Goal: Information Seeking & Learning: Learn about a topic

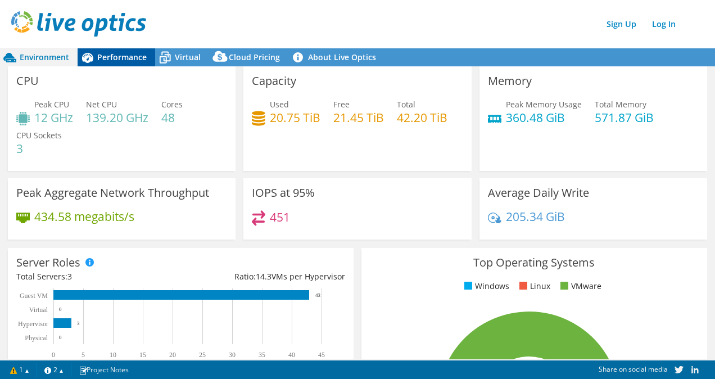
click at [120, 56] on span "Performance" at bounding box center [121, 57] width 49 height 11
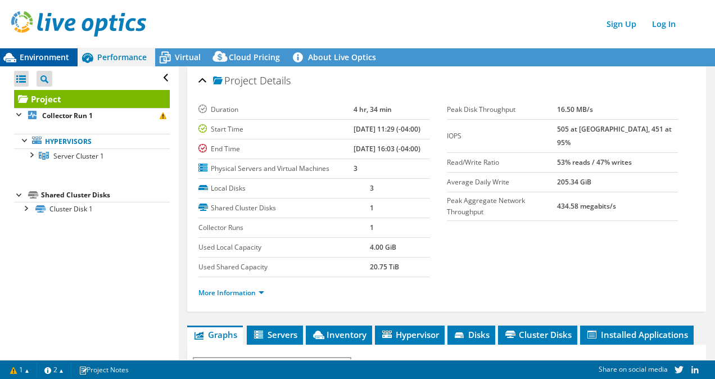
click at [39, 50] on div "Environment" at bounding box center [39, 57] width 78 height 18
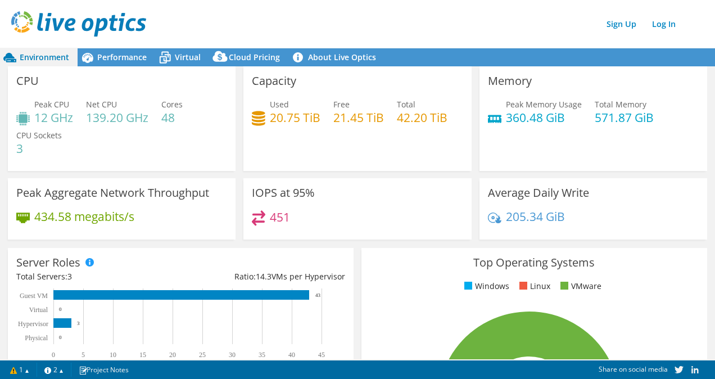
click at [54, 210] on h4 "434.58 megabits/s" at bounding box center [84, 216] width 100 height 12
click at [120, 55] on span "Performance" at bounding box center [121, 57] width 49 height 11
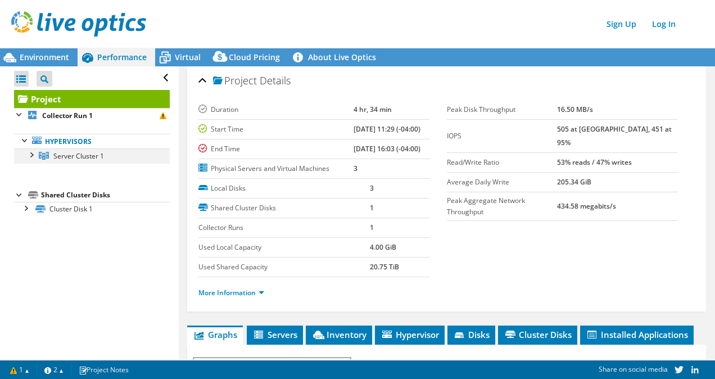
click at [30, 153] on div at bounding box center [30, 153] width 11 height 11
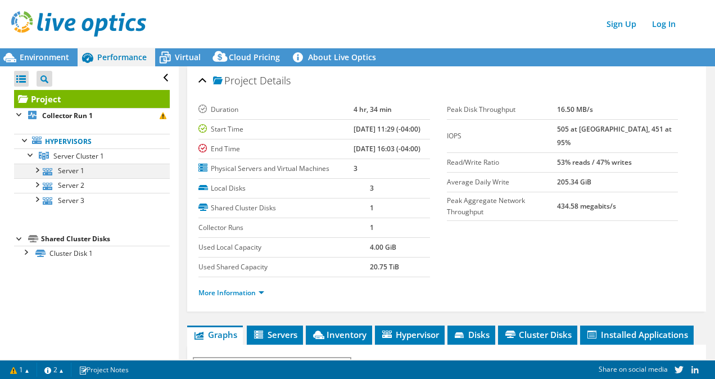
click at [39, 168] on div at bounding box center [36, 169] width 11 height 11
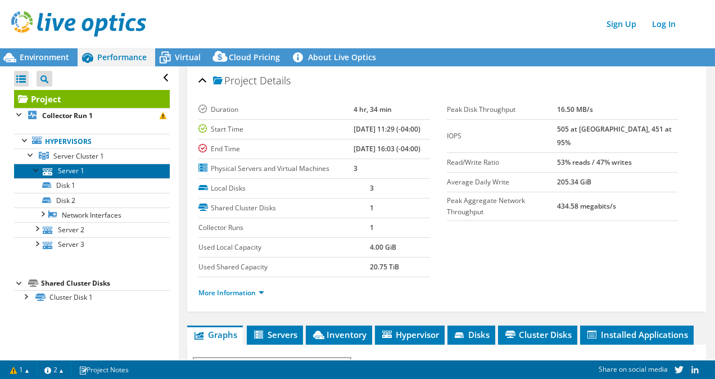
click at [79, 174] on link "Server 1" at bounding box center [92, 171] width 156 height 15
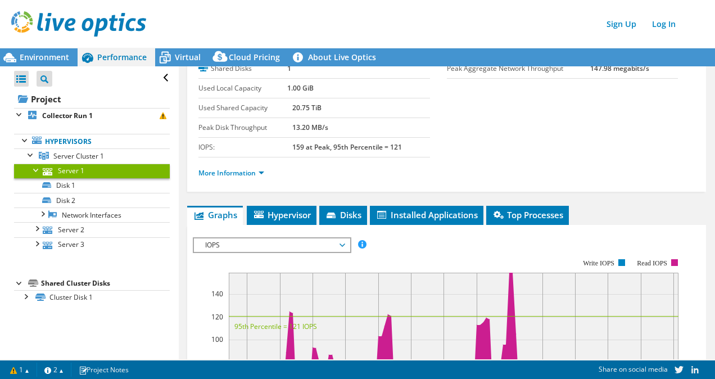
scroll to position [100, 0]
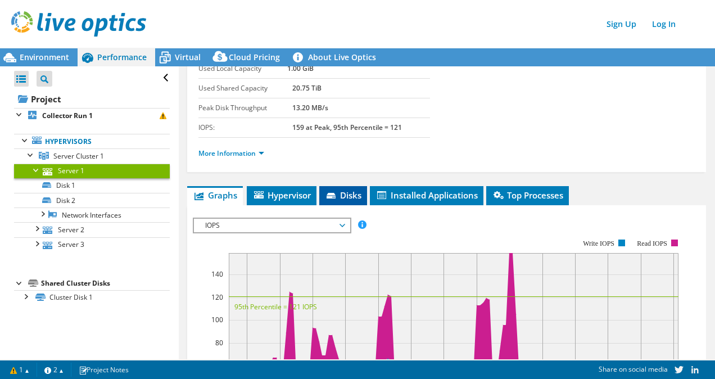
click at [350, 192] on span "Disks" at bounding box center [343, 194] width 37 height 11
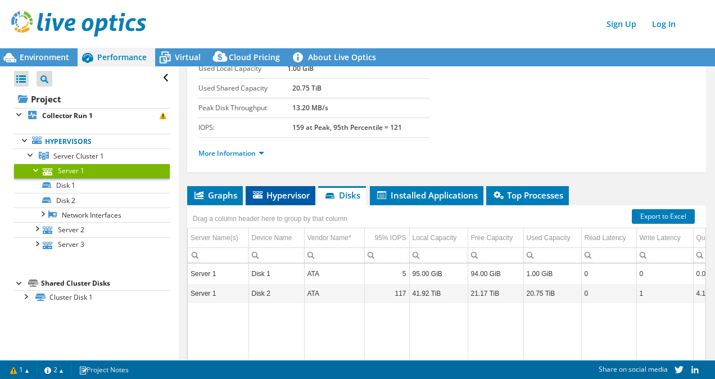
click at [282, 192] on span "Hypervisor" at bounding box center [280, 194] width 58 height 11
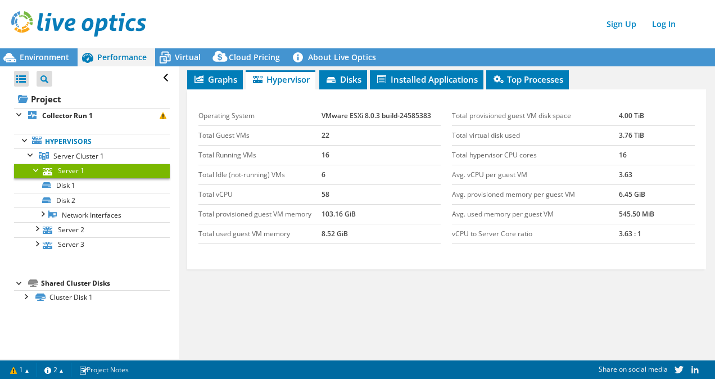
scroll to position [180, 0]
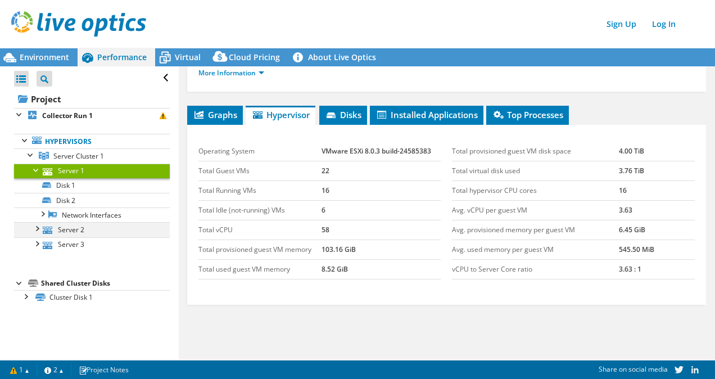
click at [34, 230] on div at bounding box center [36, 227] width 11 height 11
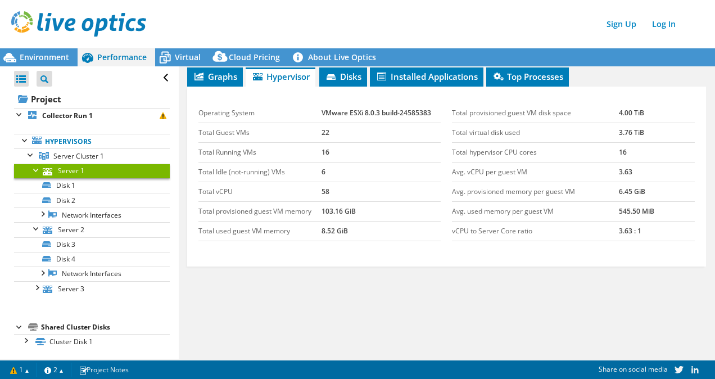
scroll to position [218, 0]
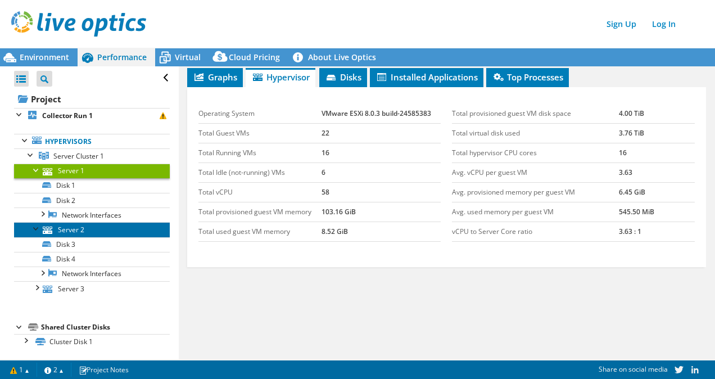
click at [72, 230] on link "Server 2" at bounding box center [92, 229] width 156 height 15
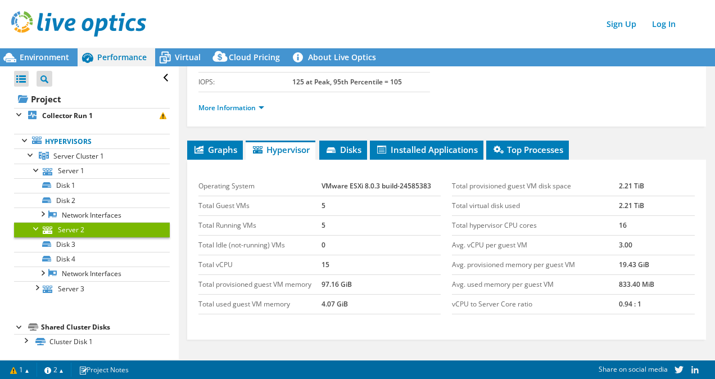
scroll to position [145, 0]
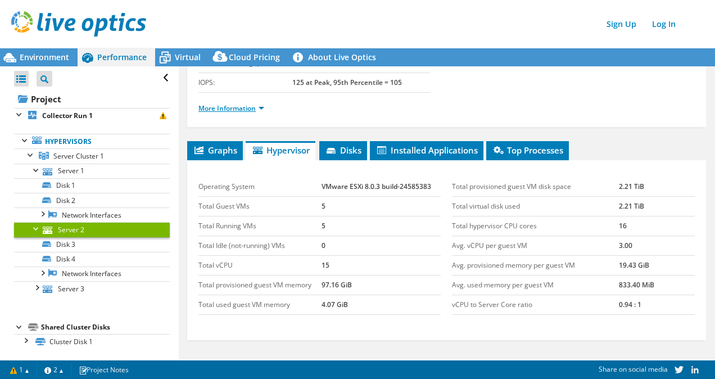
click at [263, 104] on link "More Information" at bounding box center [231, 108] width 66 height 10
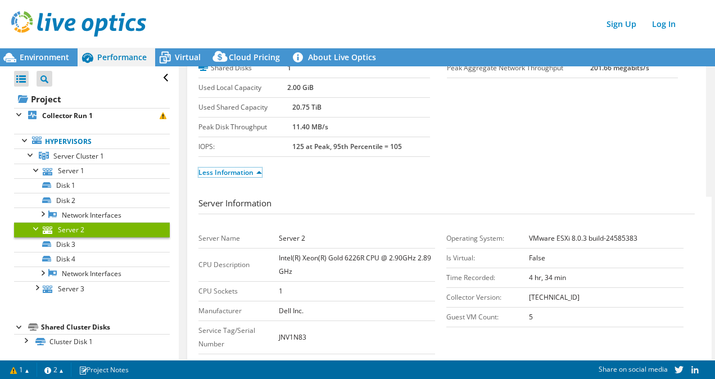
scroll to position [80, 0]
click at [182, 58] on span "Virtual" at bounding box center [188, 57] width 26 height 11
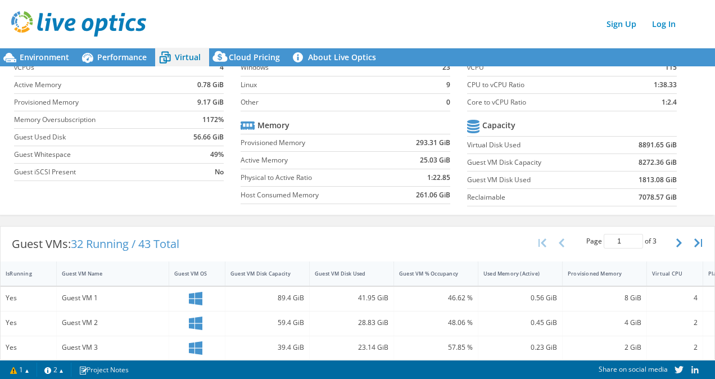
scroll to position [0, 0]
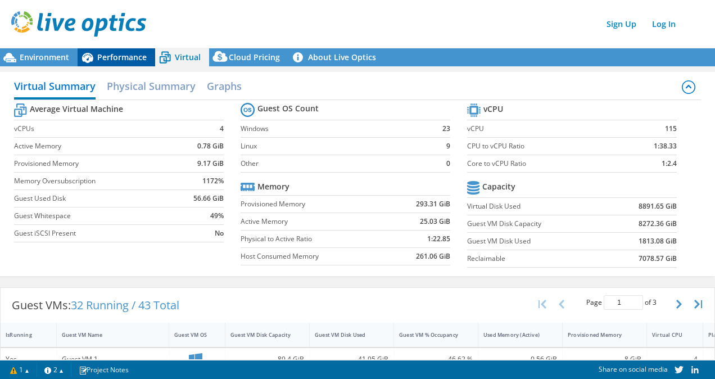
click at [118, 59] on span "Performance" at bounding box center [121, 57] width 49 height 11
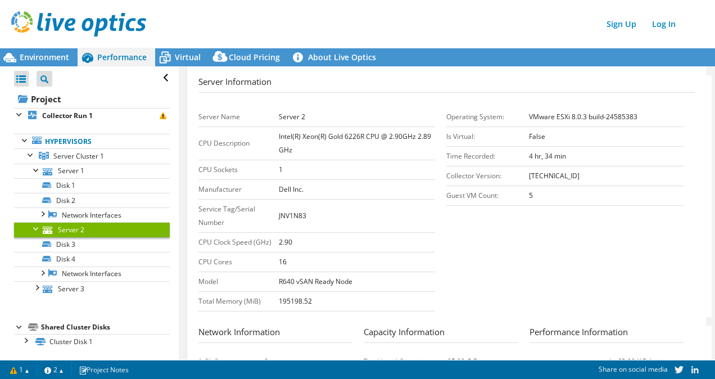
scroll to position [206, 0]
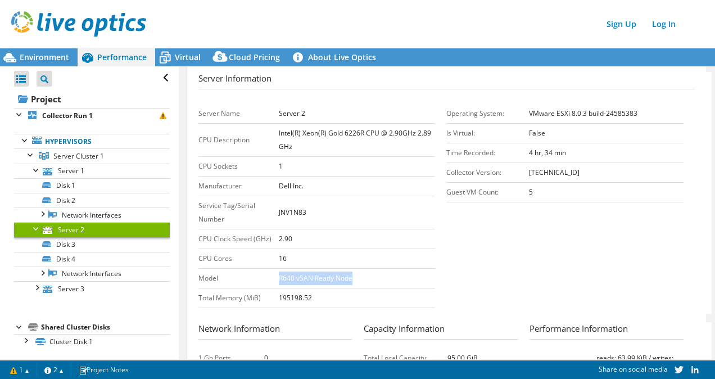
drag, startPoint x: 277, startPoint y: 277, endPoint x: 369, endPoint y: 282, distance: 92.9
click at [369, 282] on tr "Model R640 vSAN Ready Node" at bounding box center [316, 279] width 237 height 20
drag, startPoint x: 369, startPoint y: 282, endPoint x: 535, endPoint y: 264, distance: 166.8
click at [535, 264] on section "Server Information Server Name Server 2 CPU Description Intel(R) Xeon(R) Gold 6…" at bounding box center [449, 193] width 502 height 242
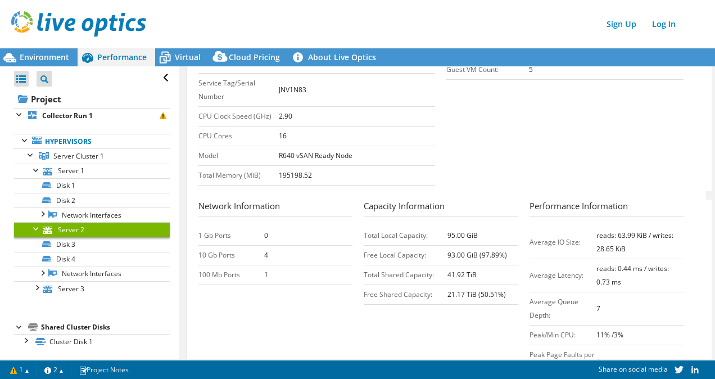
scroll to position [329, 0]
click at [37, 168] on div at bounding box center [36, 169] width 11 height 11
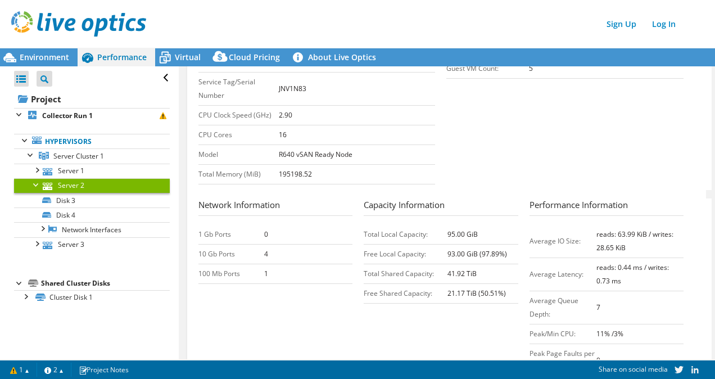
click at [35, 182] on div at bounding box center [36, 183] width 11 height 11
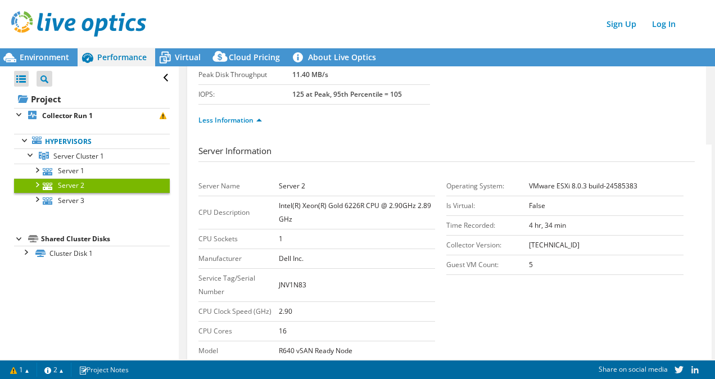
scroll to position [1, 0]
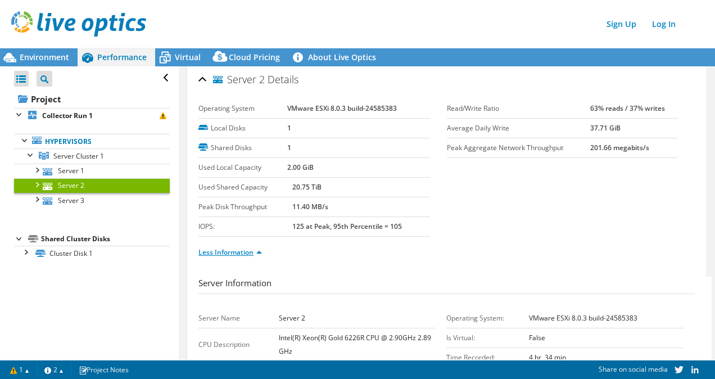
click at [220, 255] on link "Less Information" at bounding box center [230, 252] width 64 height 10
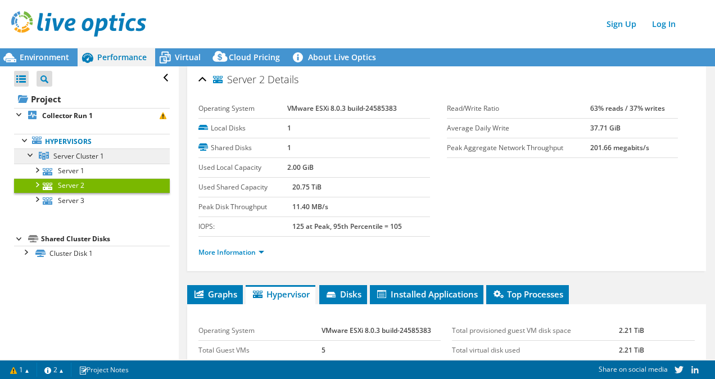
click at [64, 160] on span "Server Cluster 1" at bounding box center [78, 156] width 51 height 10
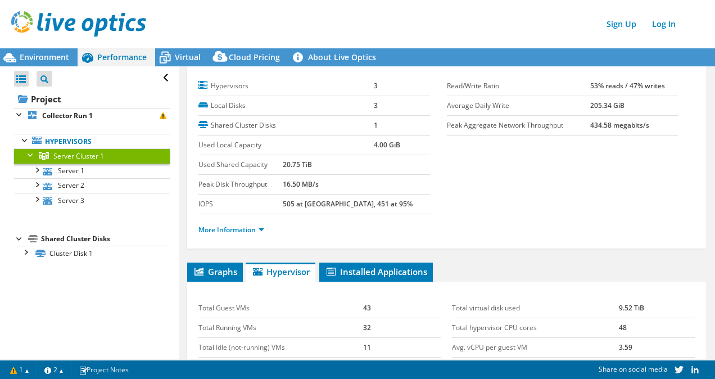
scroll to position [23, 0]
click at [73, 142] on link "Hypervisors" at bounding box center [92, 141] width 156 height 15
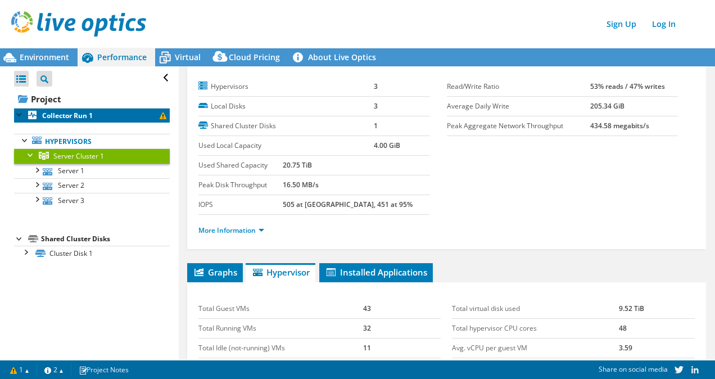
click at [71, 117] on b "Collector Run 1" at bounding box center [67, 116] width 51 height 10
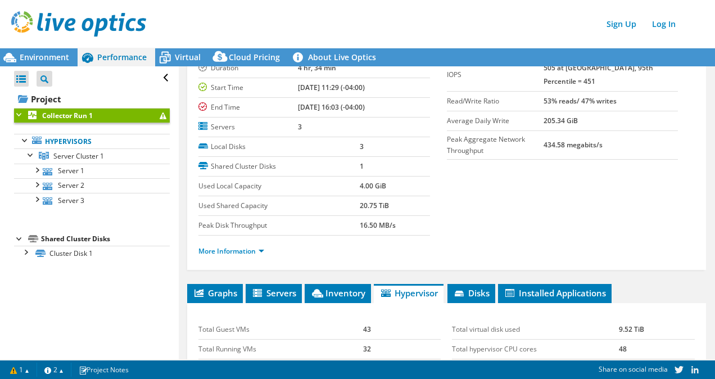
scroll to position [42, 0]
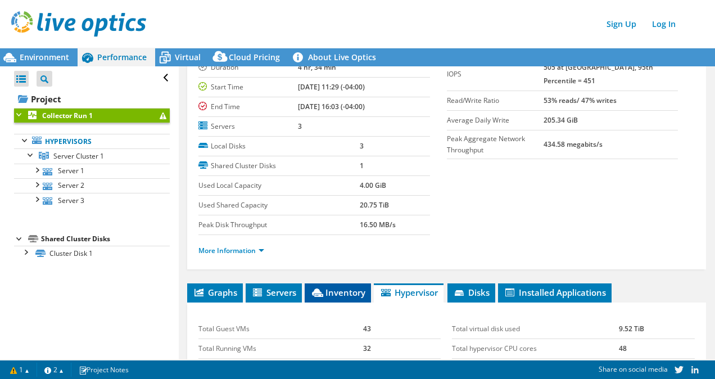
click at [340, 287] on span "Inventory" at bounding box center [337, 292] width 55 height 11
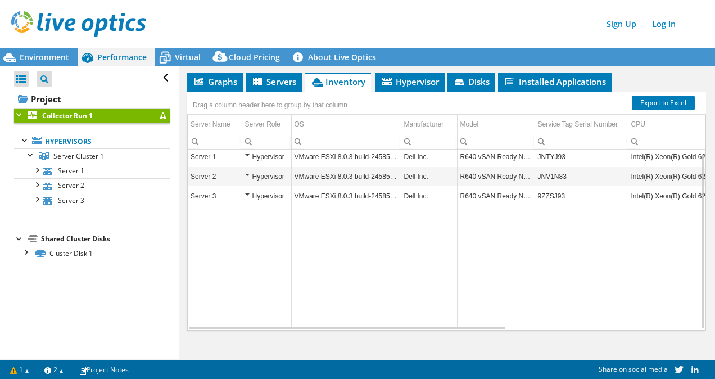
scroll to position [3, 0]
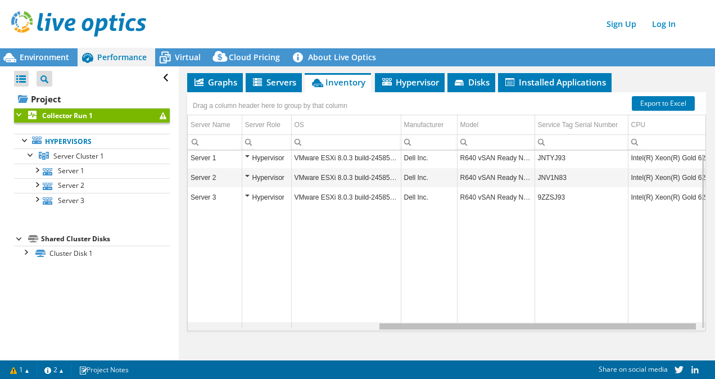
click at [591, 325] on div "Data grid" at bounding box center [447, 326] width 518 height 8
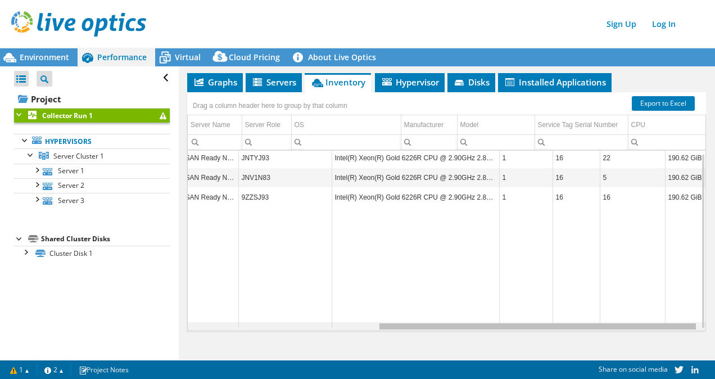
scroll to position [0, 305]
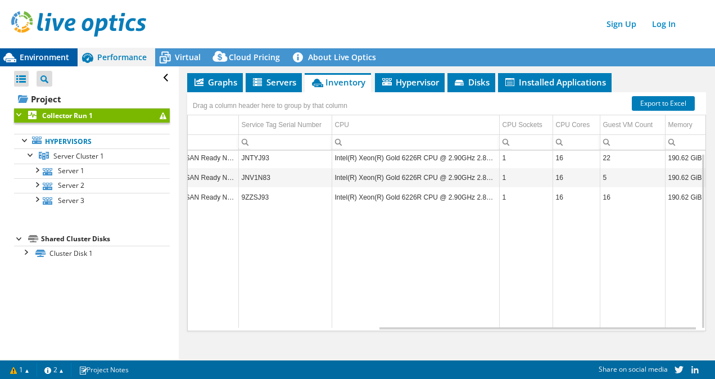
click at [32, 60] on span "Environment" at bounding box center [44, 57] width 49 height 11
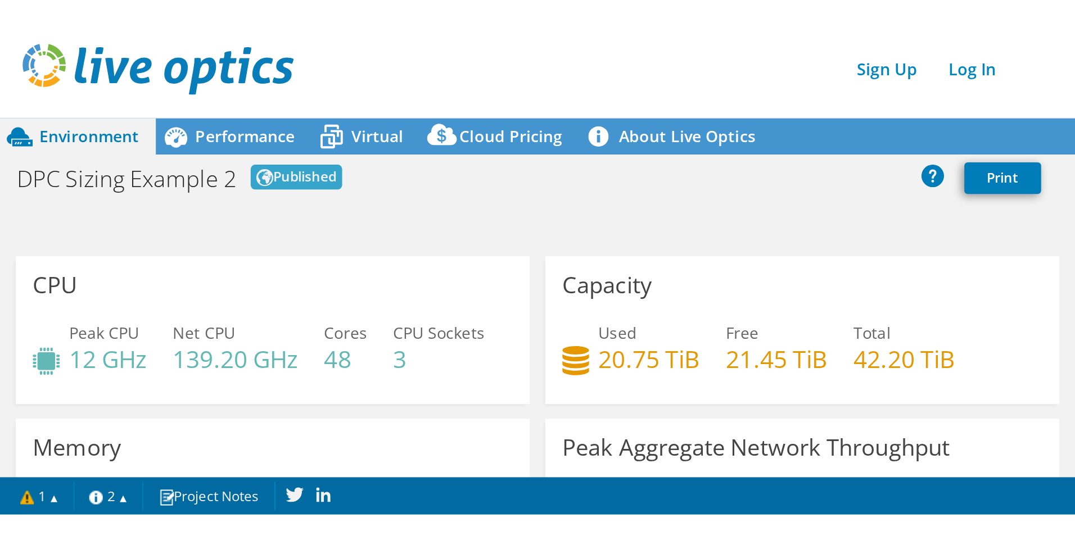
scroll to position [3, 0]
